Goal: Answer question/provide support: Share knowledge or assist other users

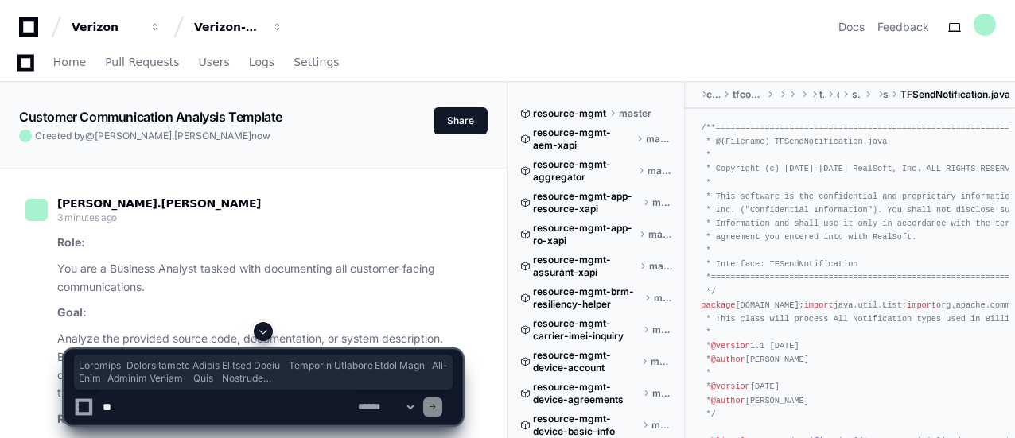
scroll to position [3910, 0]
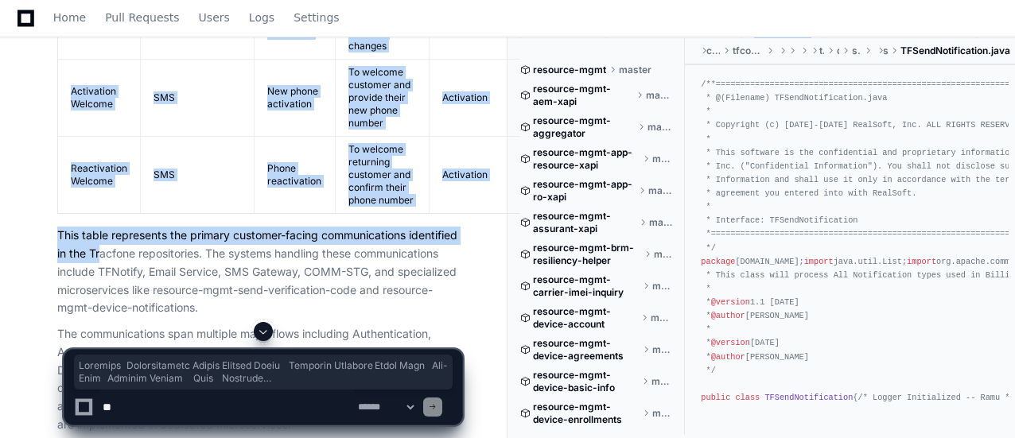
click at [242, 137] on td "SMS" at bounding box center [198, 98] width 114 height 77
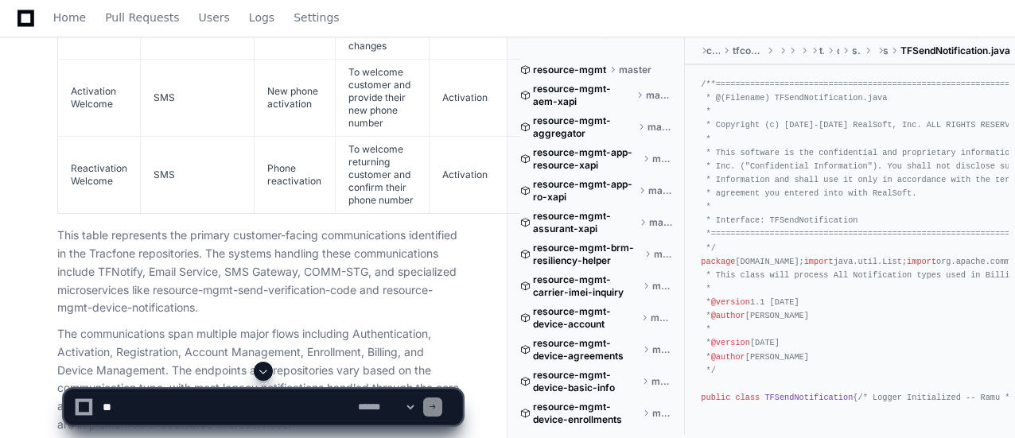
click at [152, 399] on textarea at bounding box center [226, 407] width 255 height 35
paste textarea "**********"
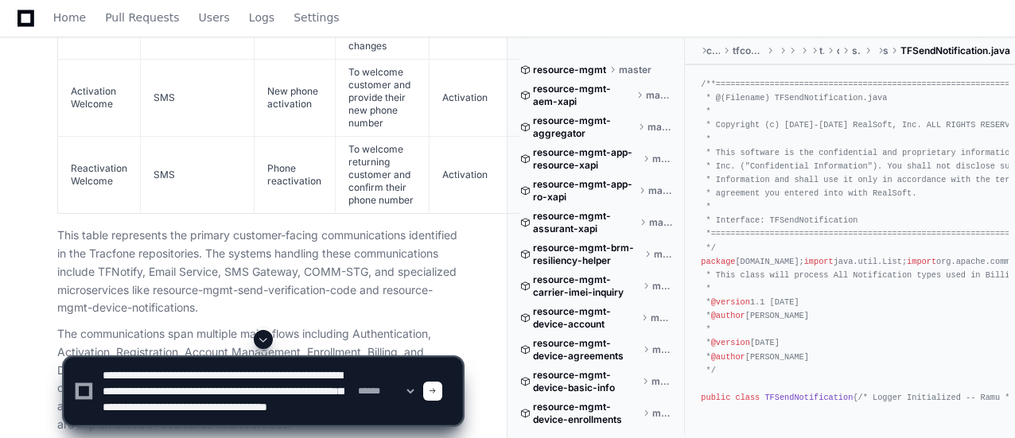
scroll to position [21, 0]
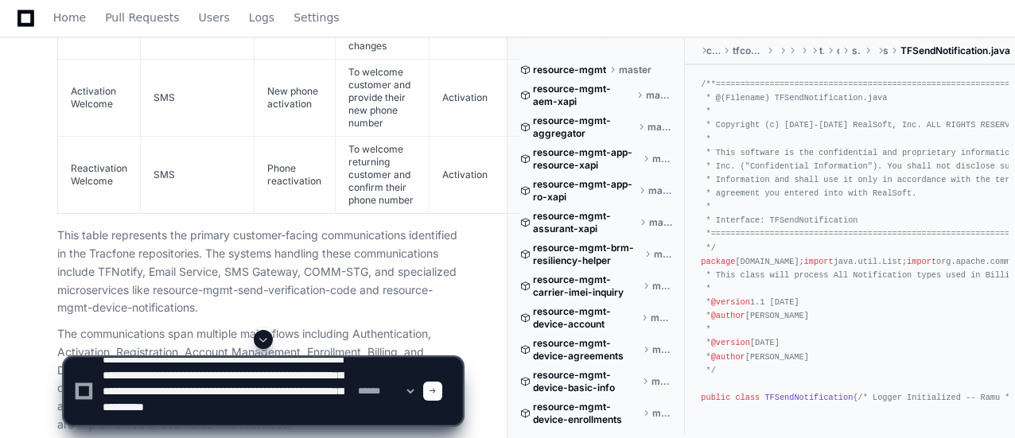
type textarea "**********"
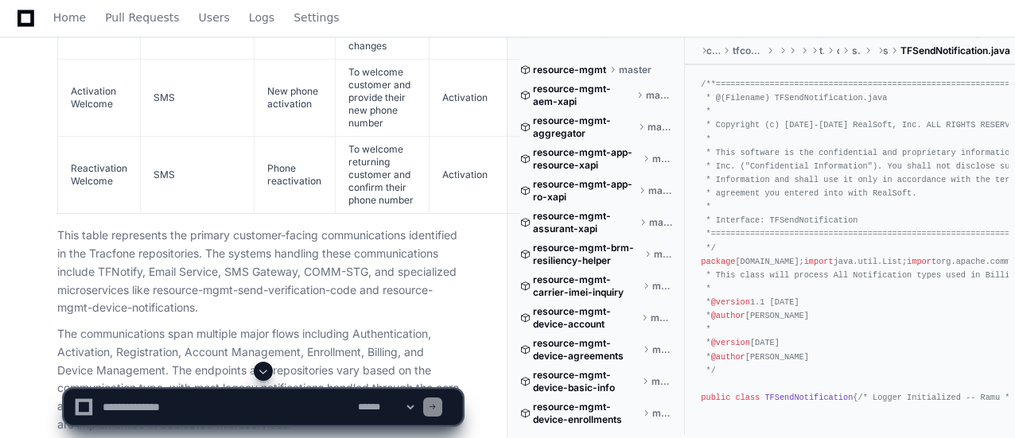
scroll to position [0, 0]
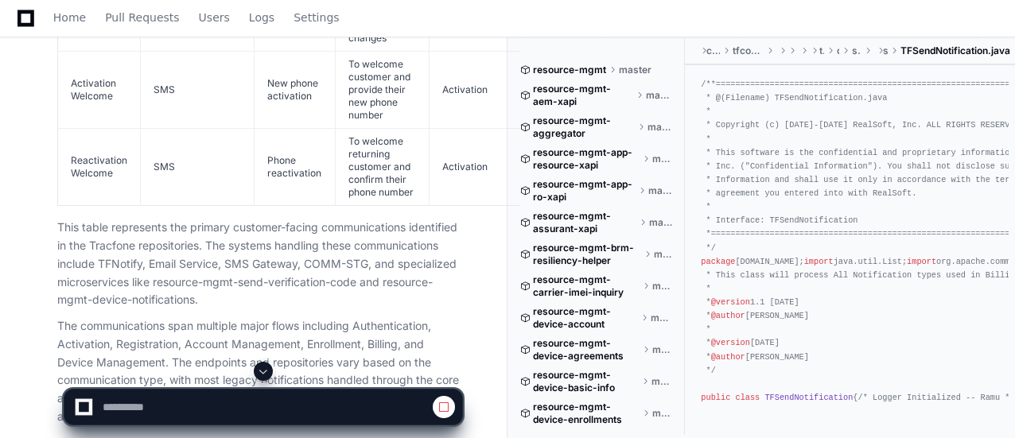
click at [264, 375] on span at bounding box center [263, 371] width 13 height 13
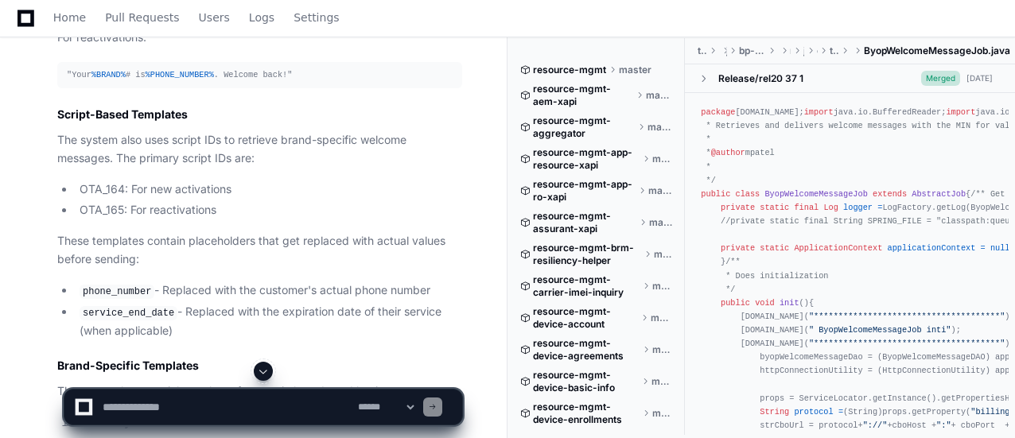
scroll to position [4678, 0]
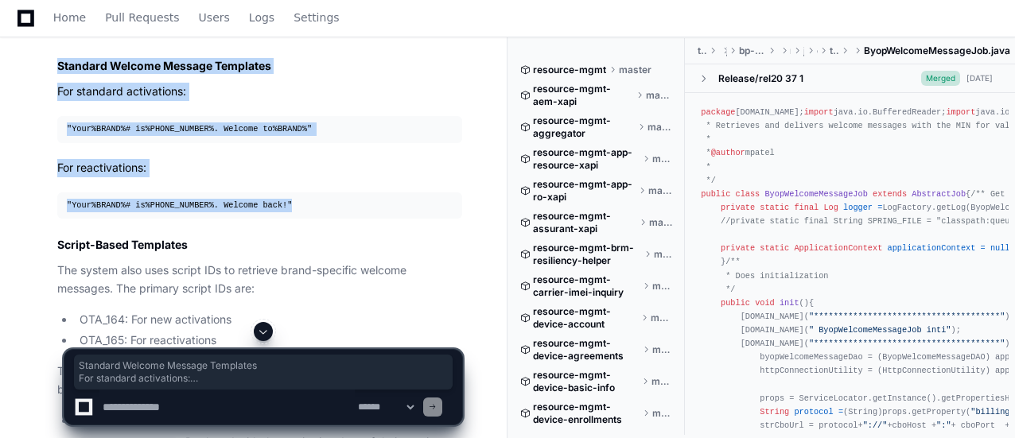
drag, startPoint x: 57, startPoint y: 114, endPoint x: 298, endPoint y: 255, distance: 278.5
click at [298, 255] on article "To answer your question about the welcome message template that's shared with c…" at bounding box center [259, 398] width 405 height 863
copy article "Standard Welcome Message Templates For standard activations: "Your %BRAND% # is…"
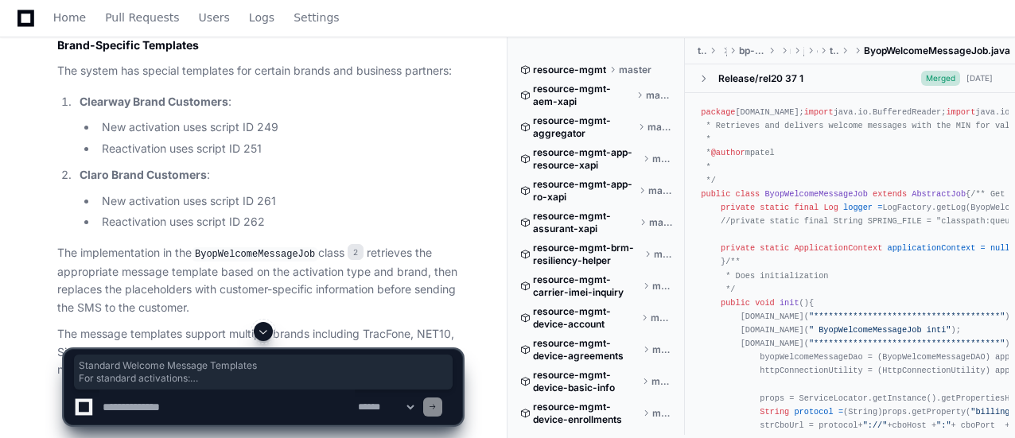
scroll to position [4569, 0]
